Goal: Task Accomplishment & Management: Use online tool/utility

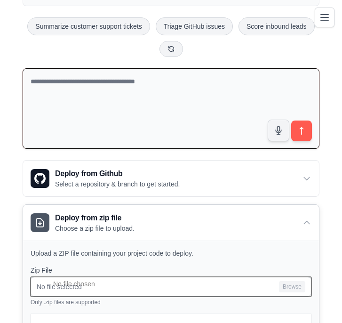
scroll to position [112, 0]
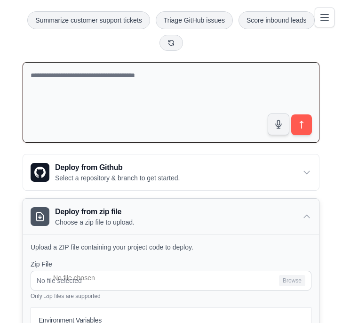
click at [132, 219] on p "Choose a zip file to upload." at bounding box center [95, 222] width 80 height 9
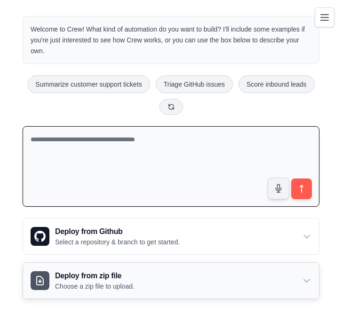
click at [119, 275] on h3 "Deploy from zip file" at bounding box center [95, 275] width 80 height 11
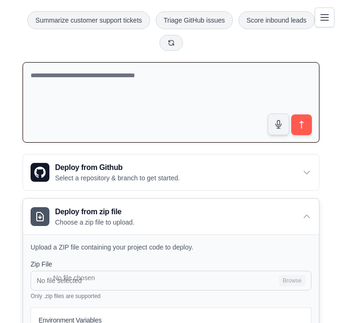
scroll to position [155, 0]
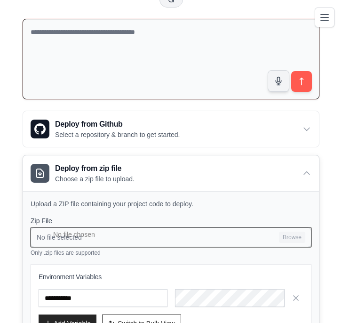
click at [173, 239] on input "No file selected Browse" at bounding box center [171, 237] width 281 height 20
type input "**********"
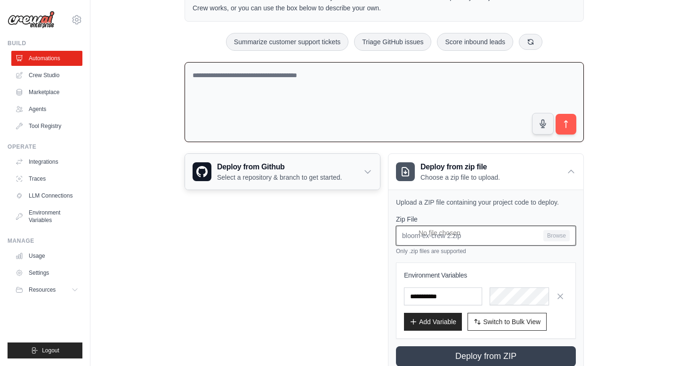
scroll to position [113, 0]
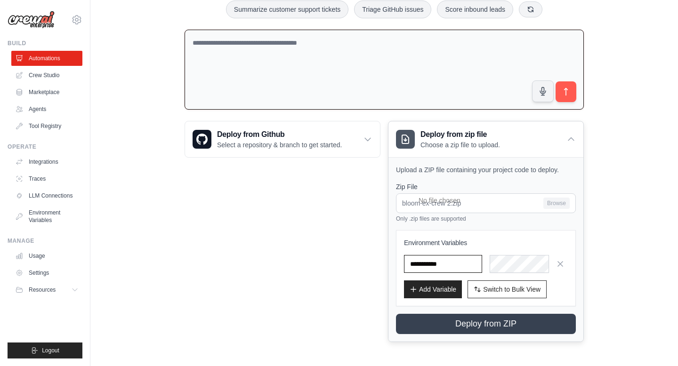
click at [465, 263] on input "text" at bounding box center [443, 264] width 78 height 18
drag, startPoint x: 465, startPoint y: 263, endPoint x: 361, endPoint y: 257, distance: 104.2
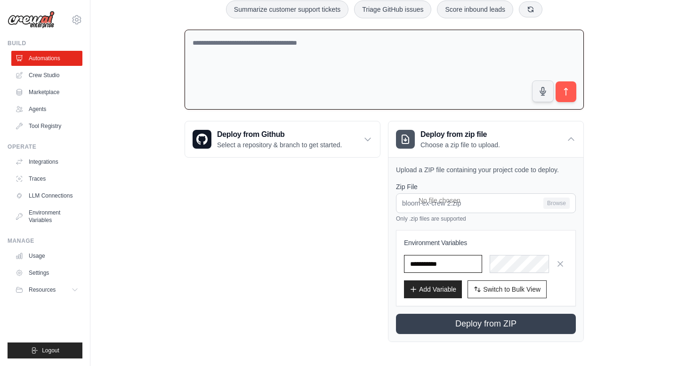
click at [361, 257] on div "Deploy from Github Select a repository & branch to get started. Connect GitHub …" at bounding box center [384, 231] width 399 height 221
click at [561, 264] on icon "button" at bounding box center [560, 263] width 5 height 5
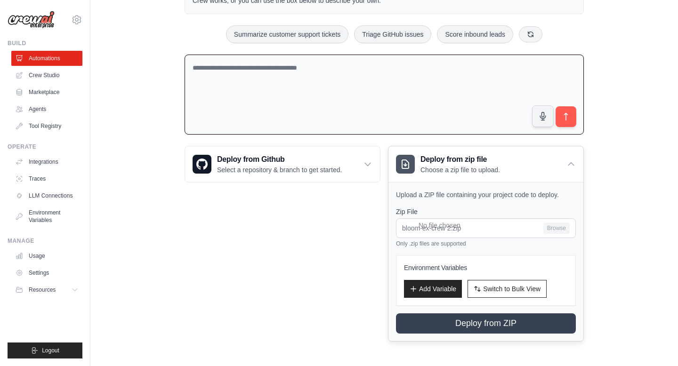
scroll to position [87, 0]
click at [429, 289] on button "Add Variable" at bounding box center [433, 289] width 58 height 18
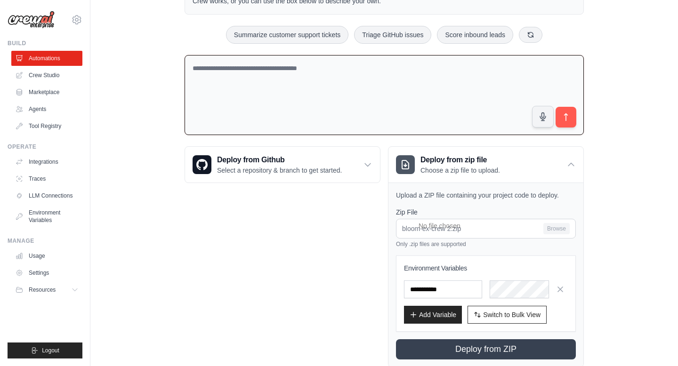
click at [434, 290] on input "text" at bounding box center [443, 290] width 78 height 18
type input "******"
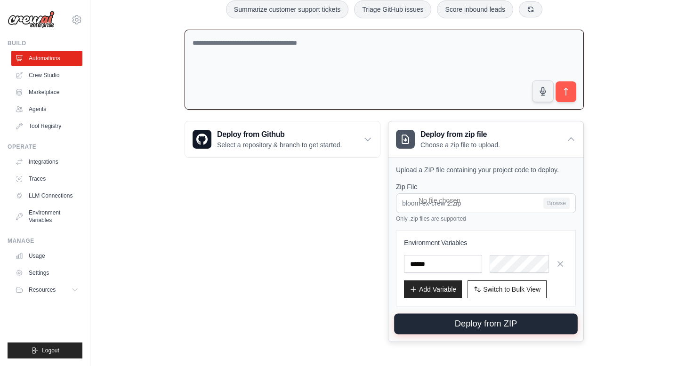
click at [451, 323] on button "Deploy from ZIP" at bounding box center [486, 324] width 184 height 21
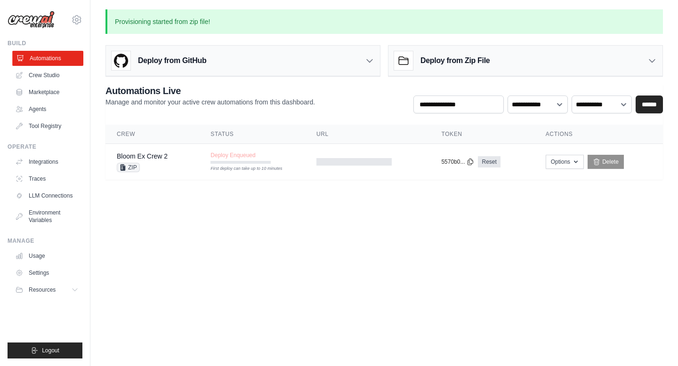
click at [47, 56] on link "Automations" at bounding box center [47, 58] width 71 height 15
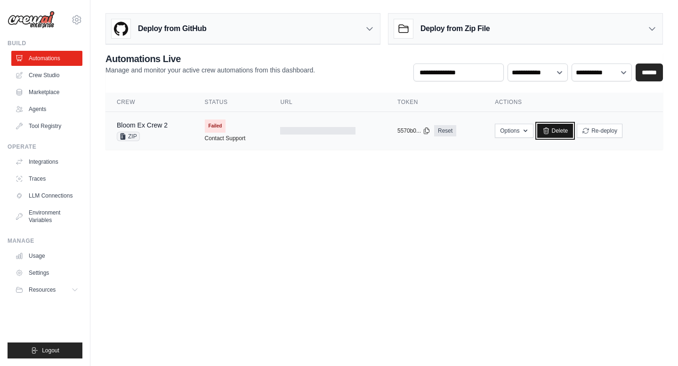
click at [561, 131] on link "Delete" at bounding box center [555, 131] width 36 height 14
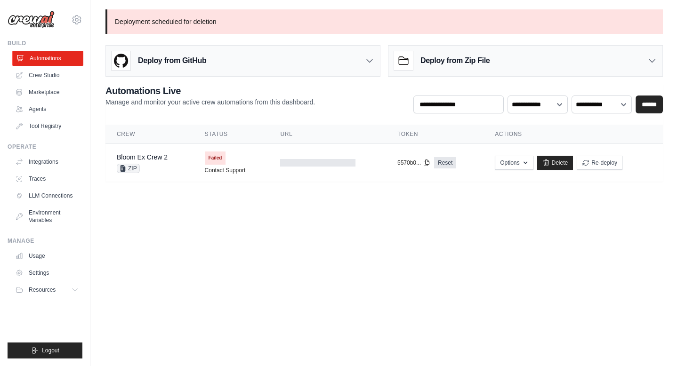
click at [41, 59] on link "Automations" at bounding box center [47, 58] width 71 height 15
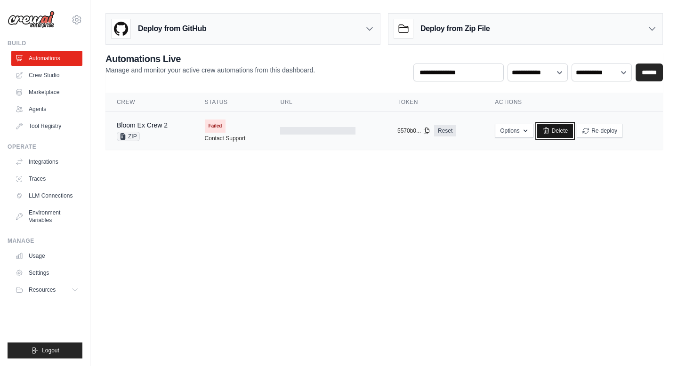
click at [551, 133] on link "Delete" at bounding box center [555, 131] width 36 height 14
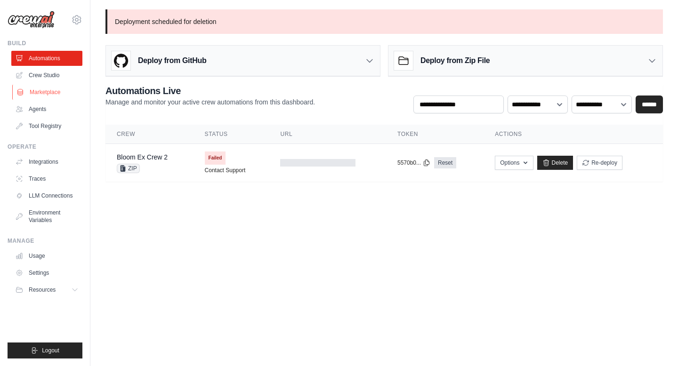
click at [32, 94] on link "Marketplace" at bounding box center [47, 92] width 71 height 15
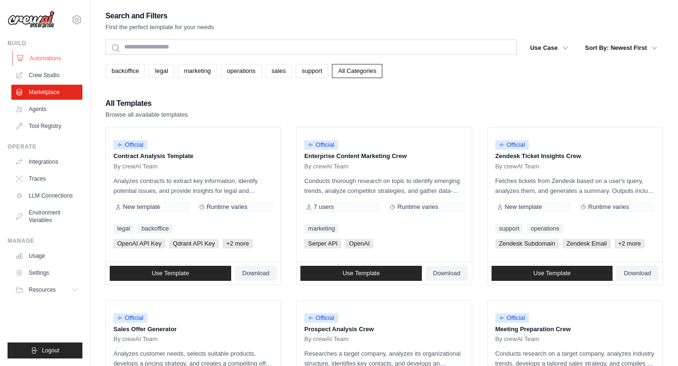
click at [39, 57] on link "Automations" at bounding box center [47, 58] width 71 height 15
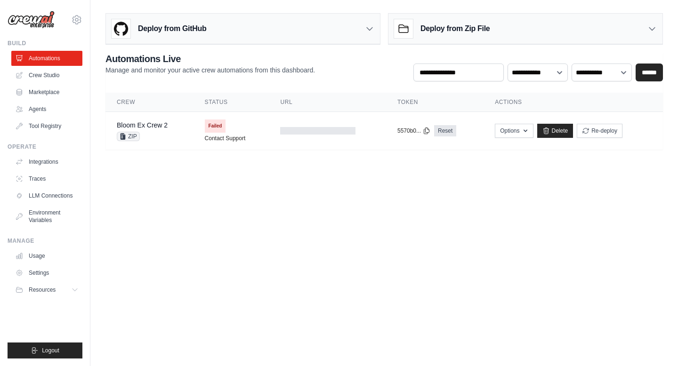
click at [293, 31] on div "Deploy from GitHub" at bounding box center [243, 29] width 274 height 31
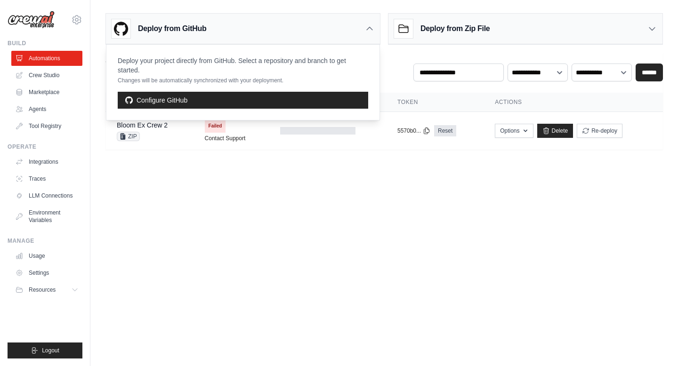
click at [434, 216] on body "mcdonald.kristinc@gmail.com Settings Build Automations Crew Studio" at bounding box center [339, 183] width 678 height 366
click at [348, 206] on body "mcdonald.kristinc@gmail.com Settings Build Automations Crew Studio" at bounding box center [339, 183] width 678 height 366
click at [36, 105] on link "Agents" at bounding box center [47, 109] width 71 height 15
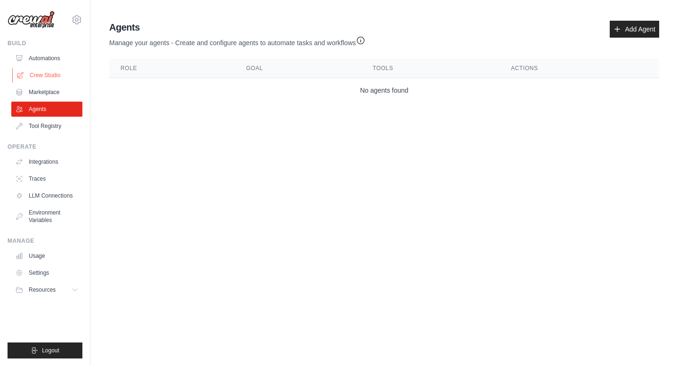
click at [39, 75] on link "Crew Studio" at bounding box center [47, 75] width 71 height 15
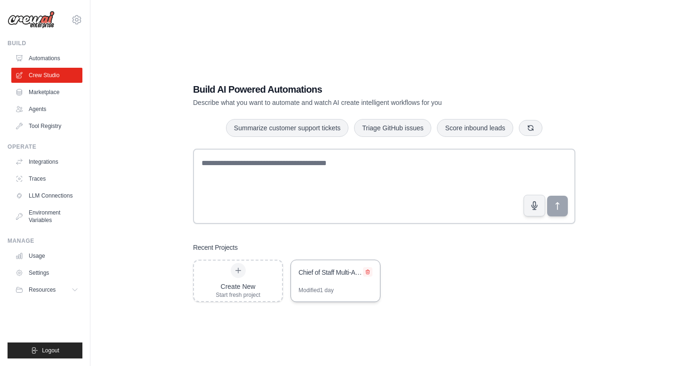
click at [370, 271] on icon at bounding box center [368, 272] width 6 height 6
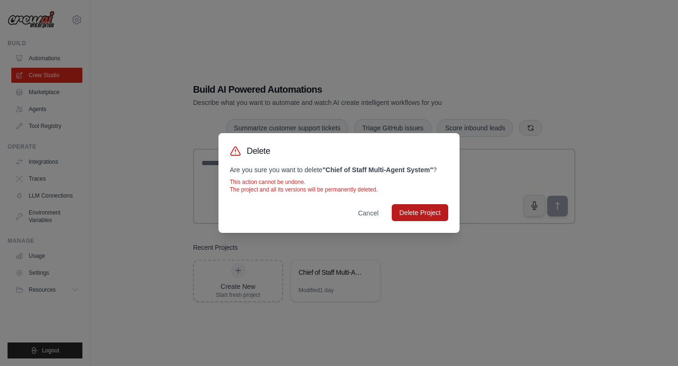
click at [411, 215] on button "Delete Project" at bounding box center [420, 212] width 57 height 17
